Goal: Find contact information: Find contact information

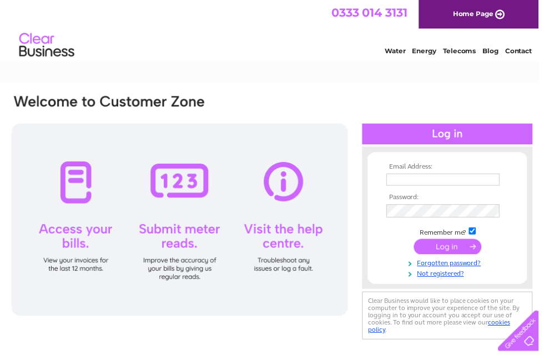
click at [429, 177] on input "text" at bounding box center [447, 181] width 114 height 12
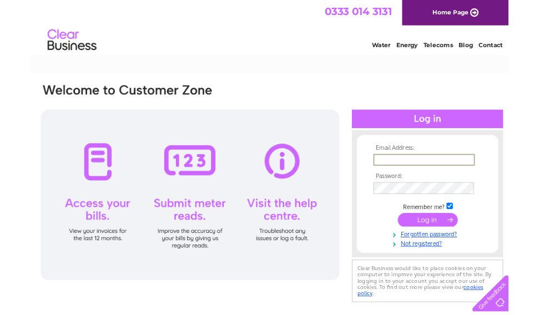
scroll to position [134, 0]
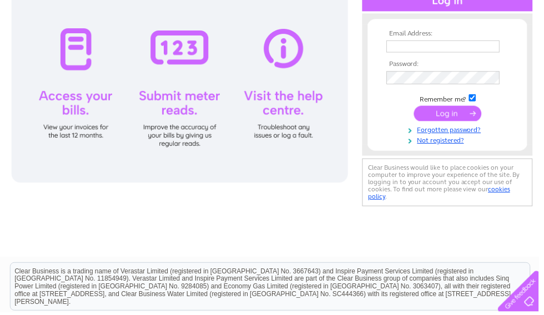
type input "targetstorageservices@gmail.com"
click at [453, 116] on input "submit" at bounding box center [452, 115] width 68 height 16
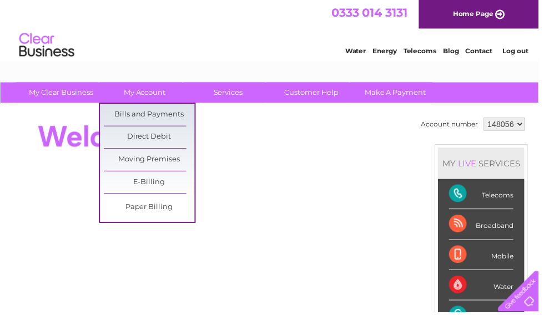
click at [167, 113] on link "Bills and Payments" at bounding box center [151, 116] width 92 height 22
click at [160, 134] on link "Direct Debit" at bounding box center [151, 139] width 92 height 22
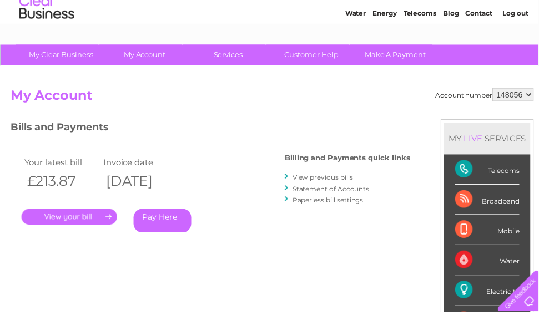
scroll to position [37, 0]
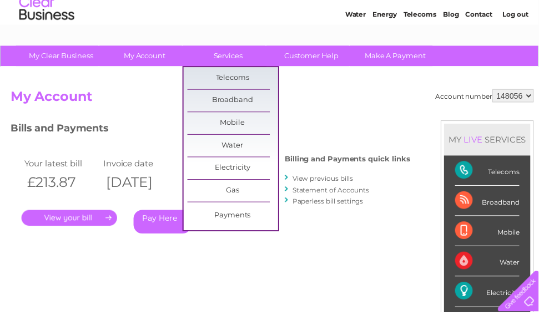
click at [240, 214] on link "Payments" at bounding box center [235, 218] width 92 height 22
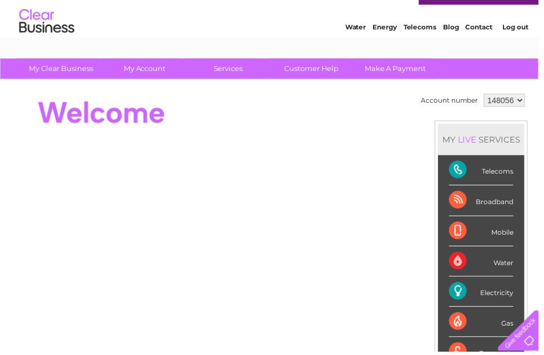
scroll to position [25, 0]
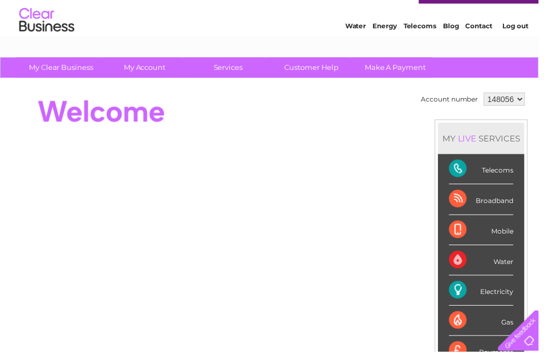
click at [327, 62] on link "Customer Help" at bounding box center [315, 68] width 92 height 21
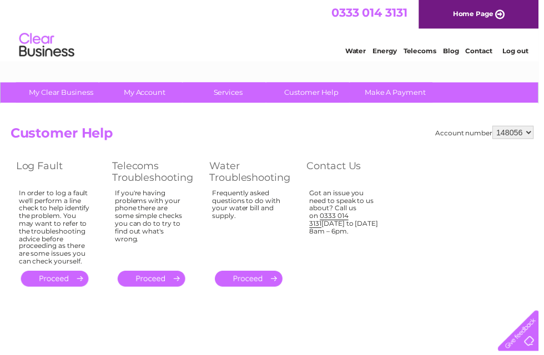
click at [487, 48] on link "Contact" at bounding box center [483, 51] width 27 height 8
